Goal: Transaction & Acquisition: Purchase product/service

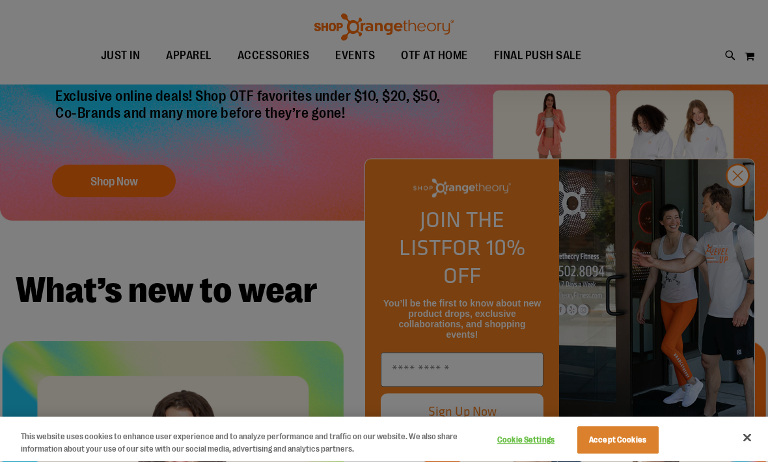
scroll to position [184, 0]
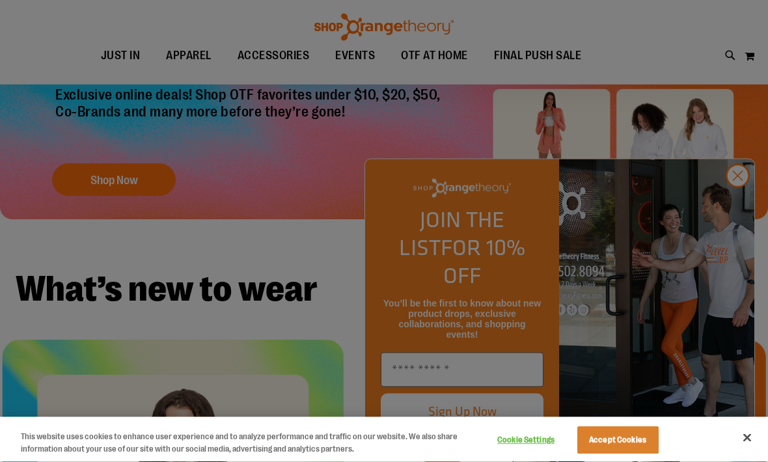
click at [741, 250] on div at bounding box center [384, 231] width 768 height 462
click at [738, 251] on div at bounding box center [384, 231] width 768 height 462
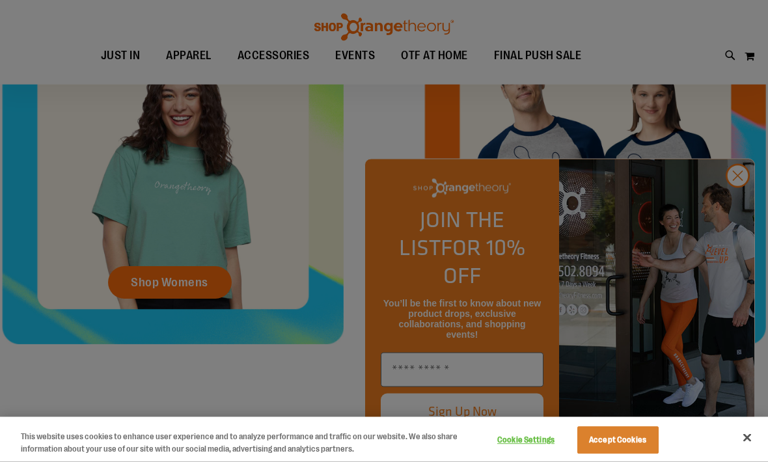
scroll to position [521, 0]
click at [622, 454] on button "Accept Cookies" at bounding box center [617, 440] width 81 height 27
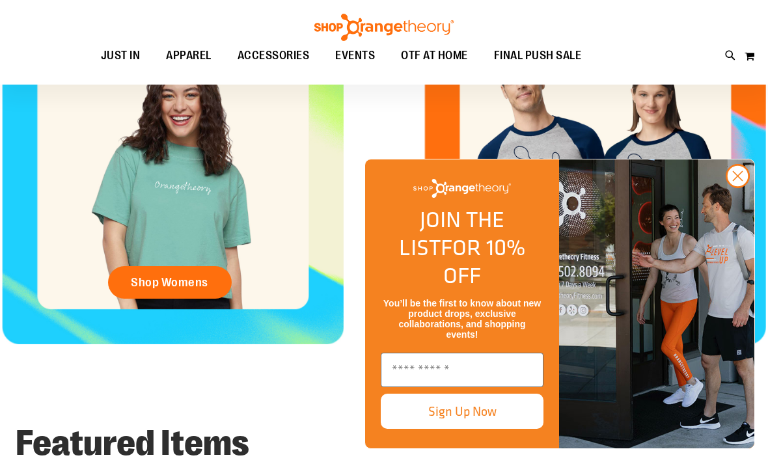
click at [205, 270] on link "Shop Womens" at bounding box center [170, 282] width 124 height 33
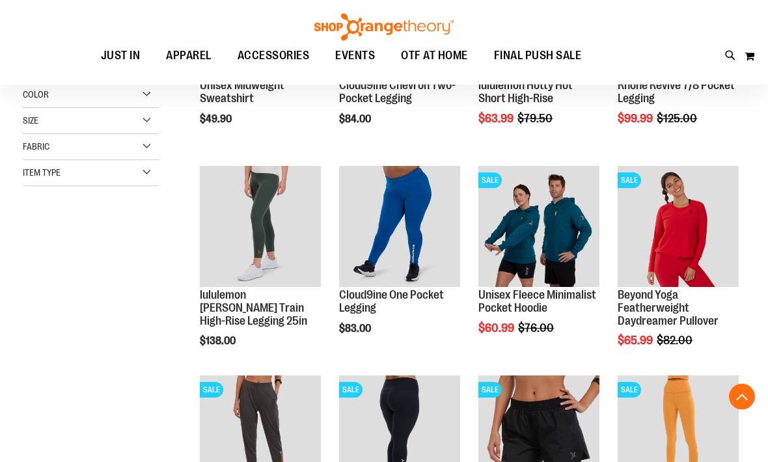
scroll to position [301, 0]
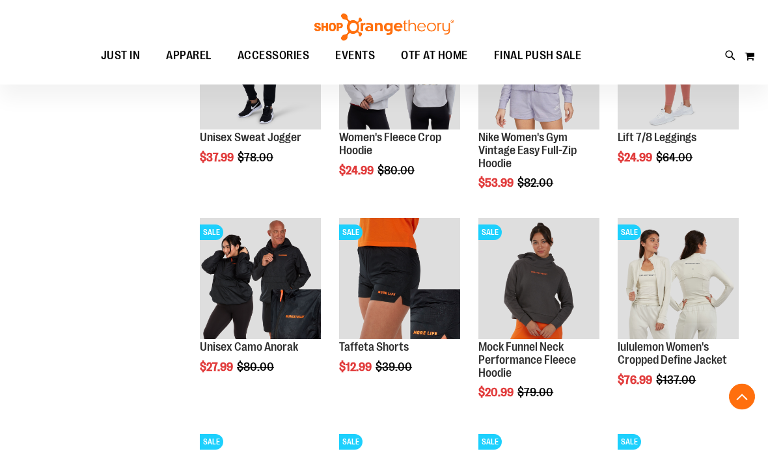
scroll to position [878, 0]
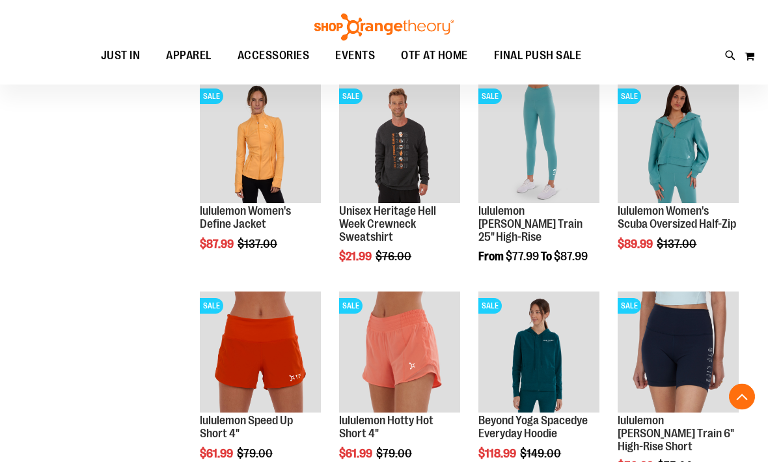
scroll to position [1224, 0]
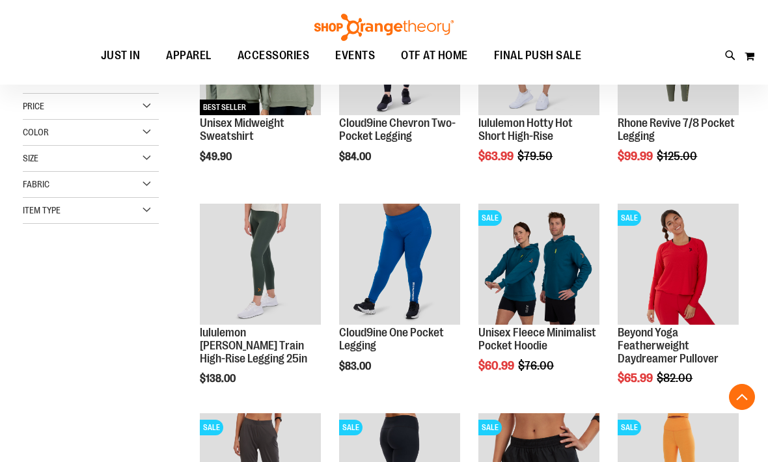
scroll to position [262, 0]
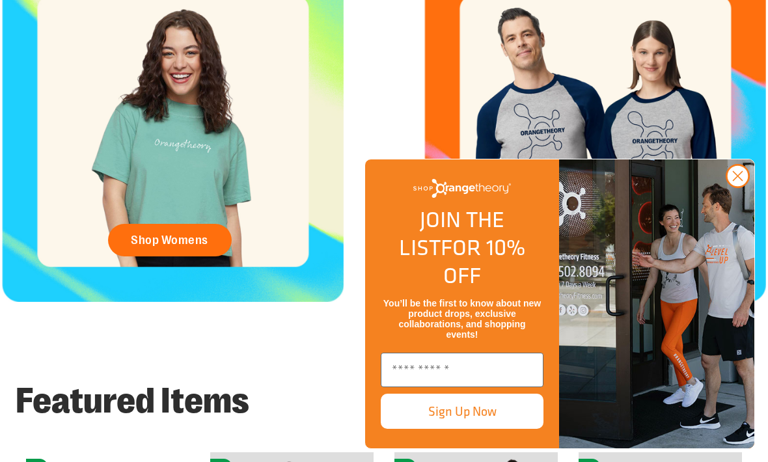
scroll to position [564, 0]
click at [740, 187] on circle "Close dialog" at bounding box center [737, 175] width 21 height 21
